Goal: Task Accomplishment & Management: Use online tool/utility

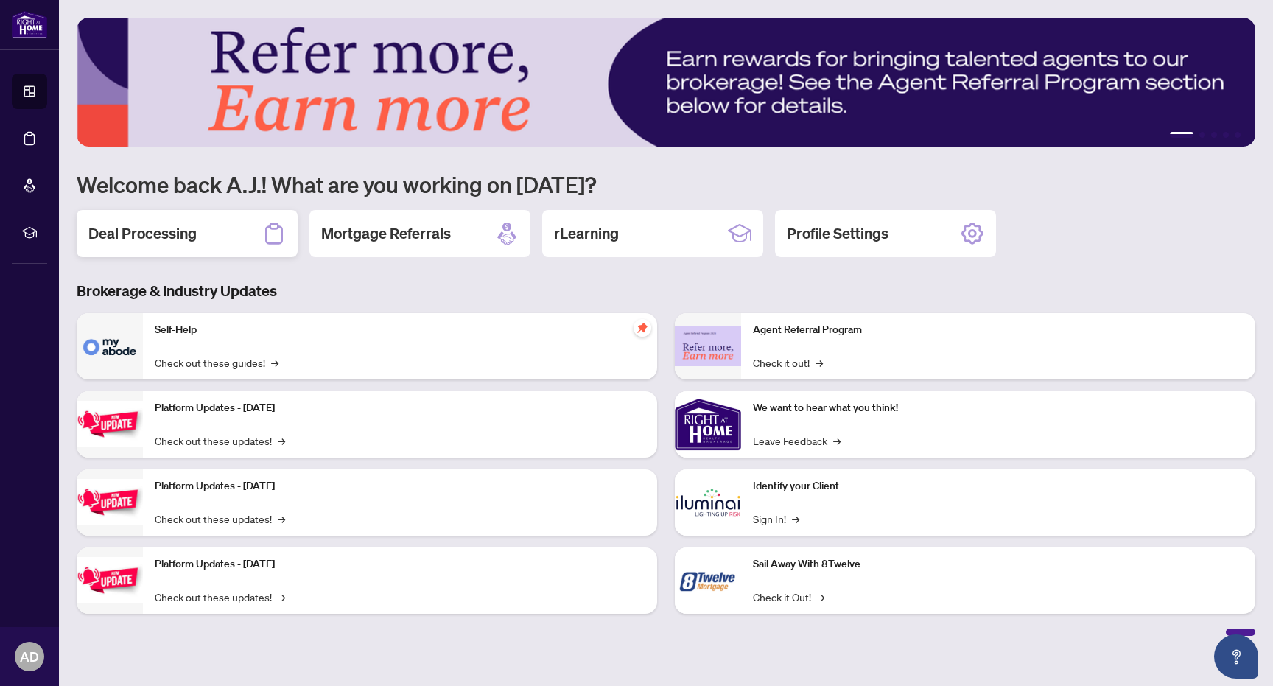
click at [136, 224] on h2 "Deal Processing" at bounding box center [142, 233] width 108 height 21
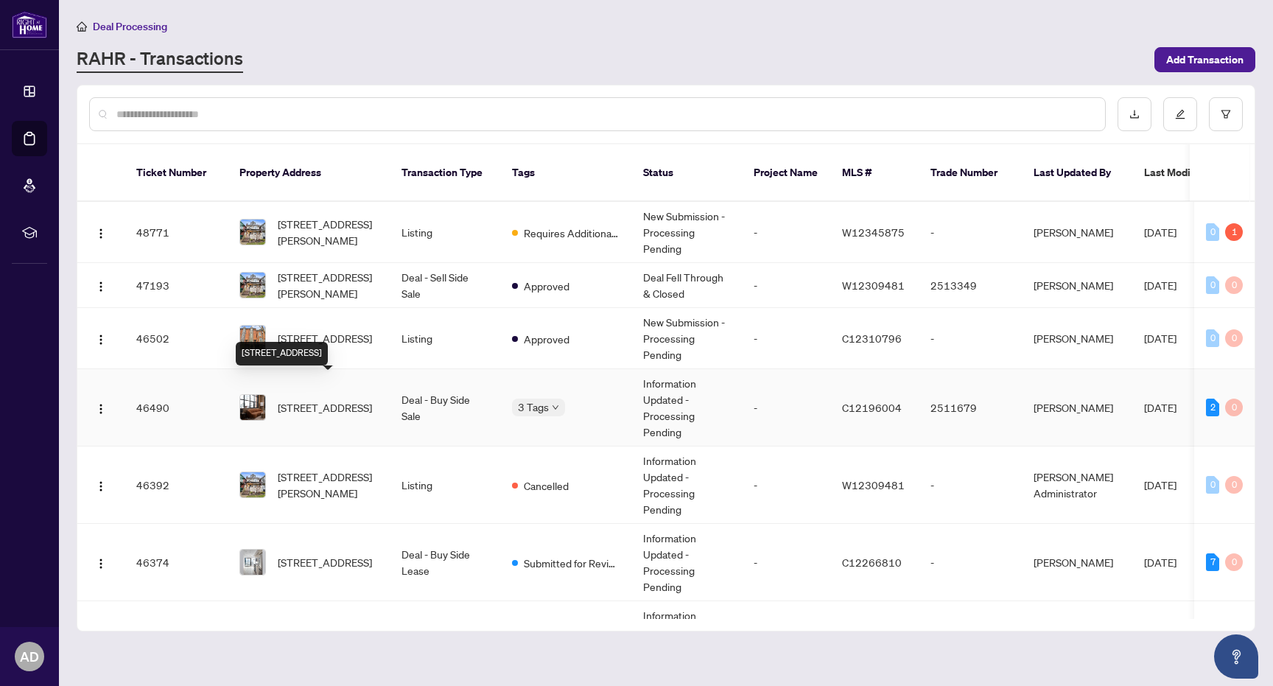
click at [362, 399] on span "[STREET_ADDRESS]" at bounding box center [325, 407] width 94 height 16
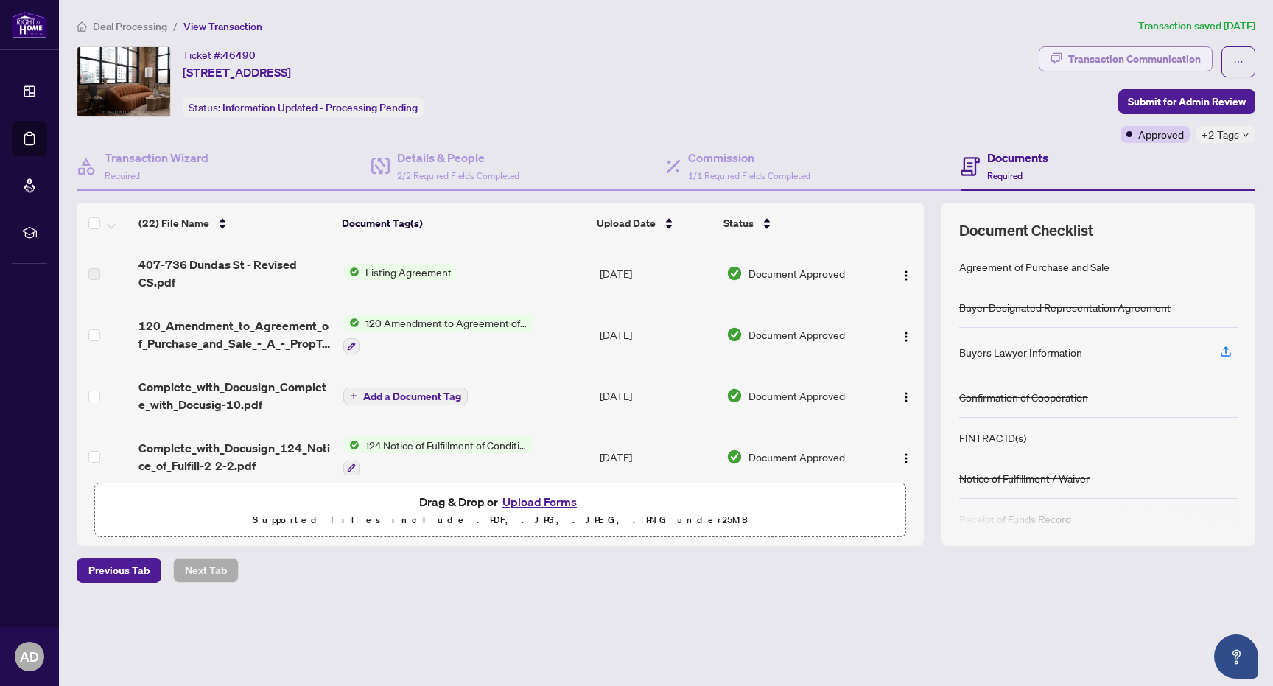
click at [1160, 62] on div "Transaction Communication" at bounding box center [1134, 59] width 133 height 24
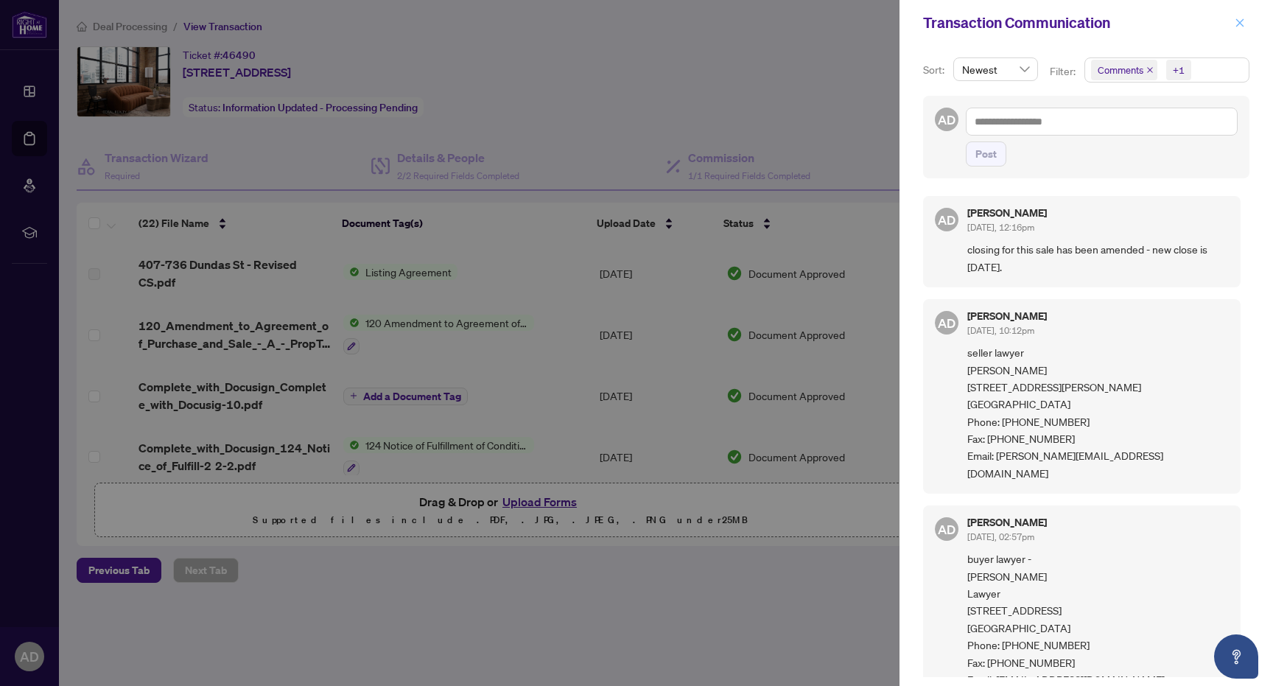
click at [1240, 27] on icon "close" at bounding box center [1239, 23] width 10 height 10
